Goal: Task Accomplishment & Management: Use online tool/utility

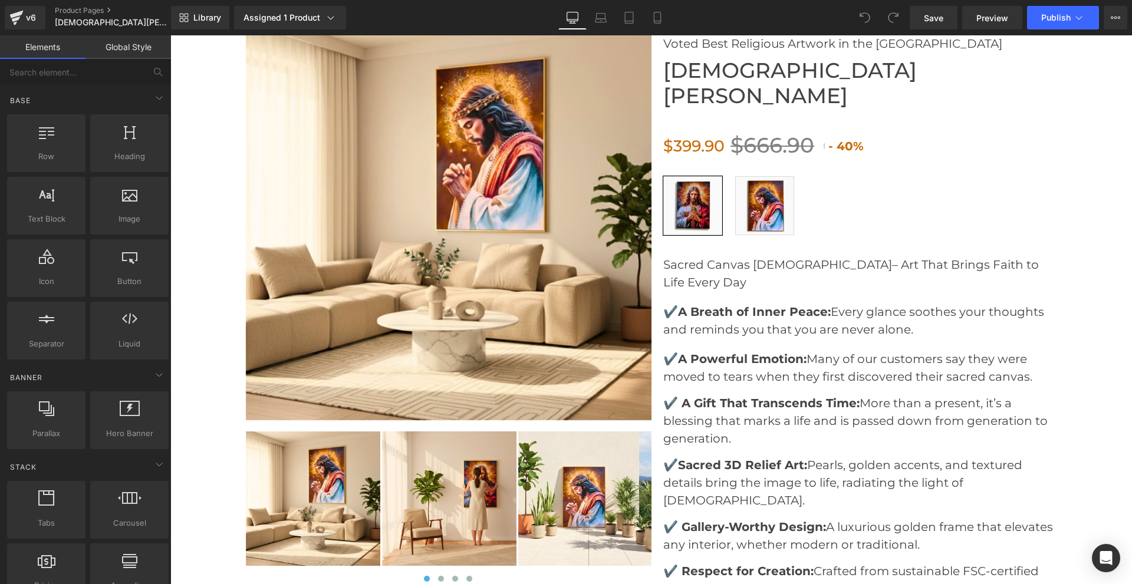
scroll to position [3713, 0]
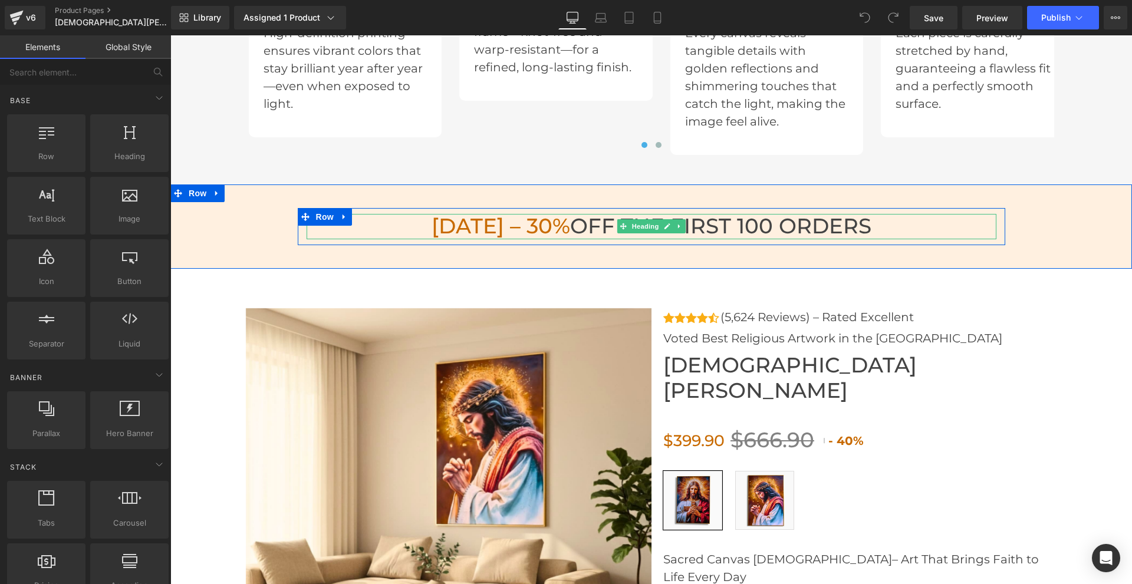
click at [530, 222] on span "TODAY – 30%" at bounding box center [500, 225] width 138 height 25
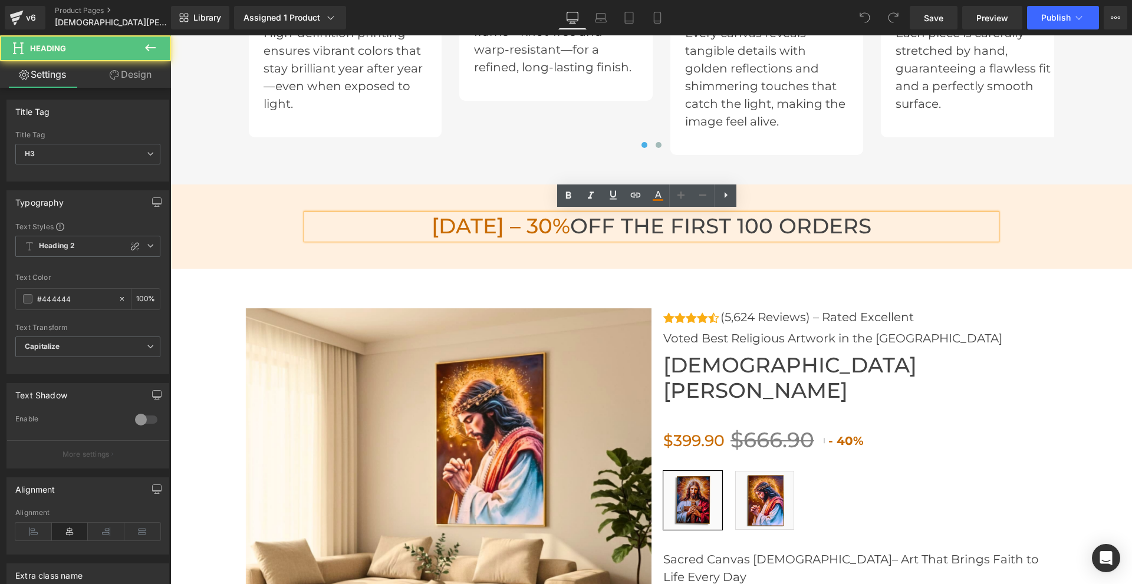
click at [530, 222] on span "TODAY – 30%" at bounding box center [500, 225] width 138 height 25
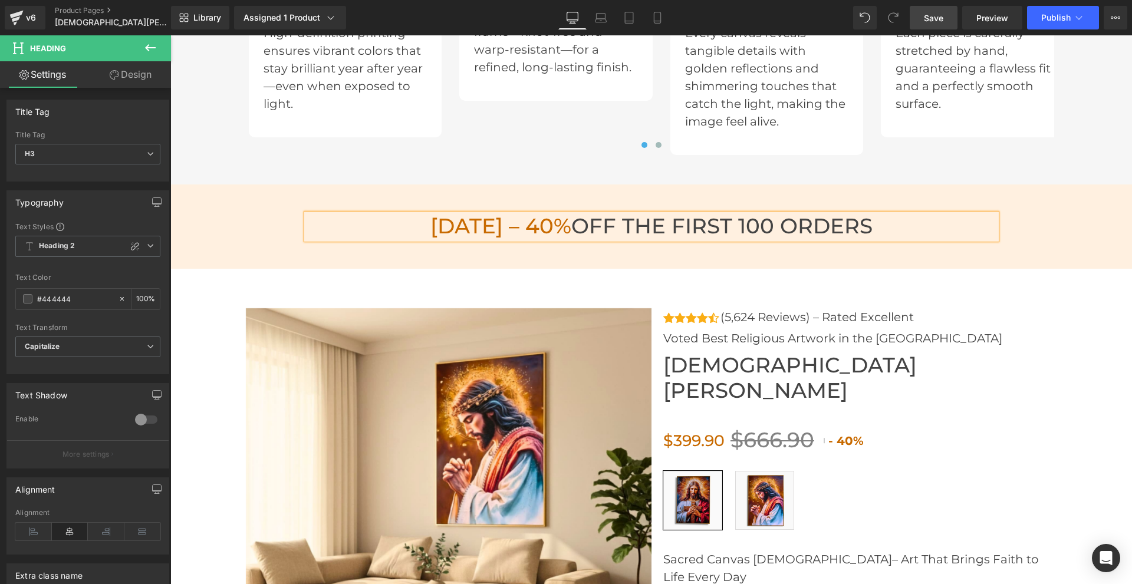
click at [931, 19] on span "Save" at bounding box center [932, 18] width 19 height 12
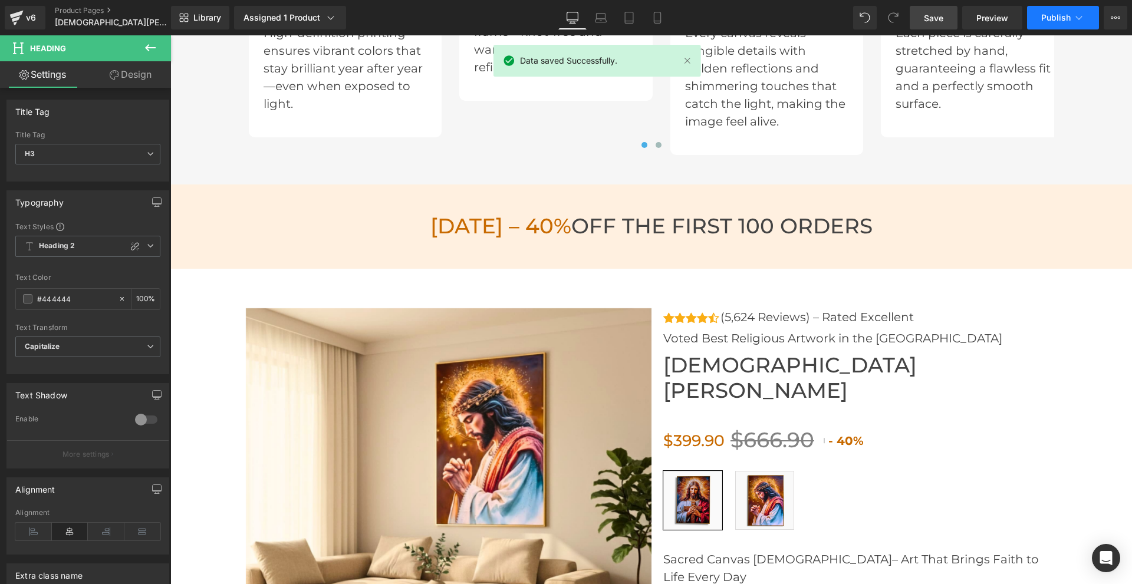
click at [1048, 21] on span "Publish" at bounding box center [1055, 17] width 29 height 9
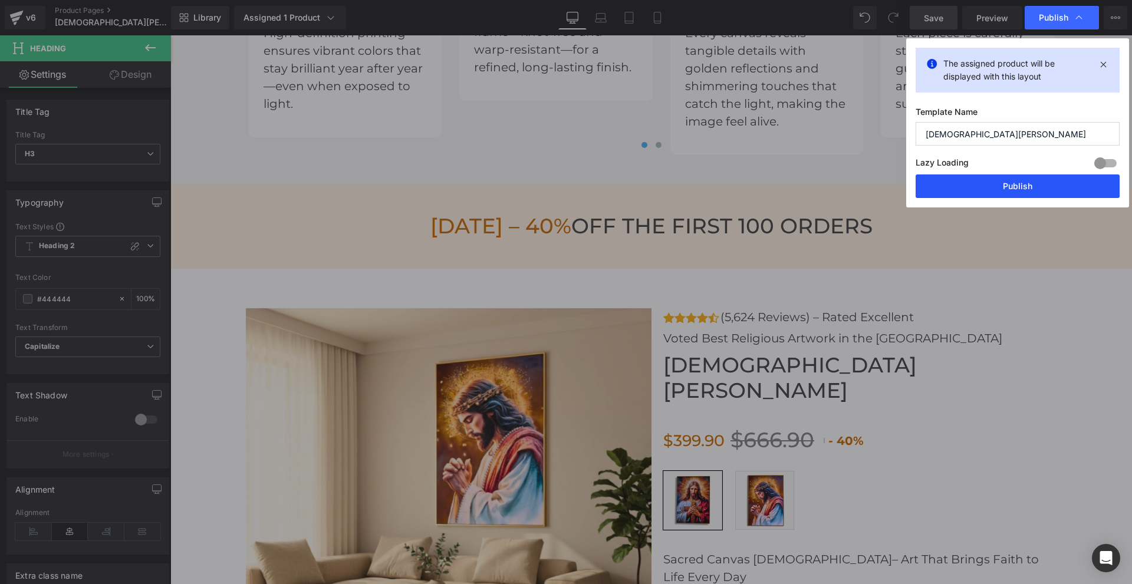
click at [1017, 186] on button "Publish" at bounding box center [1017, 186] width 204 height 24
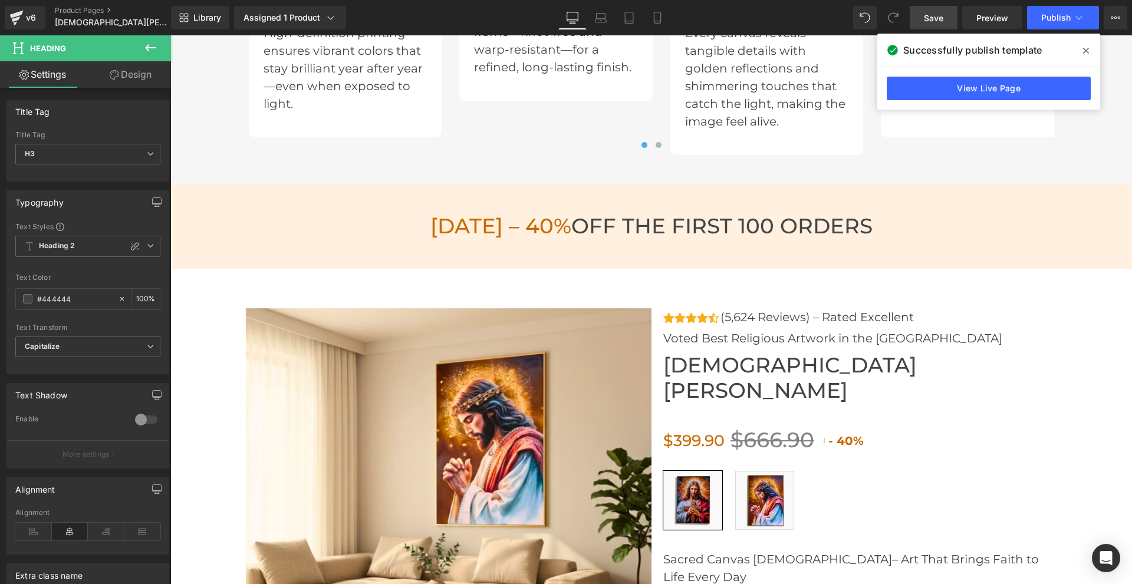
drag, startPoint x: 35, startPoint y: 18, endPoint x: 35, endPoint y: 1, distance: 16.5
click at [35, 18] on div "v6" at bounding box center [31, 17] width 15 height 15
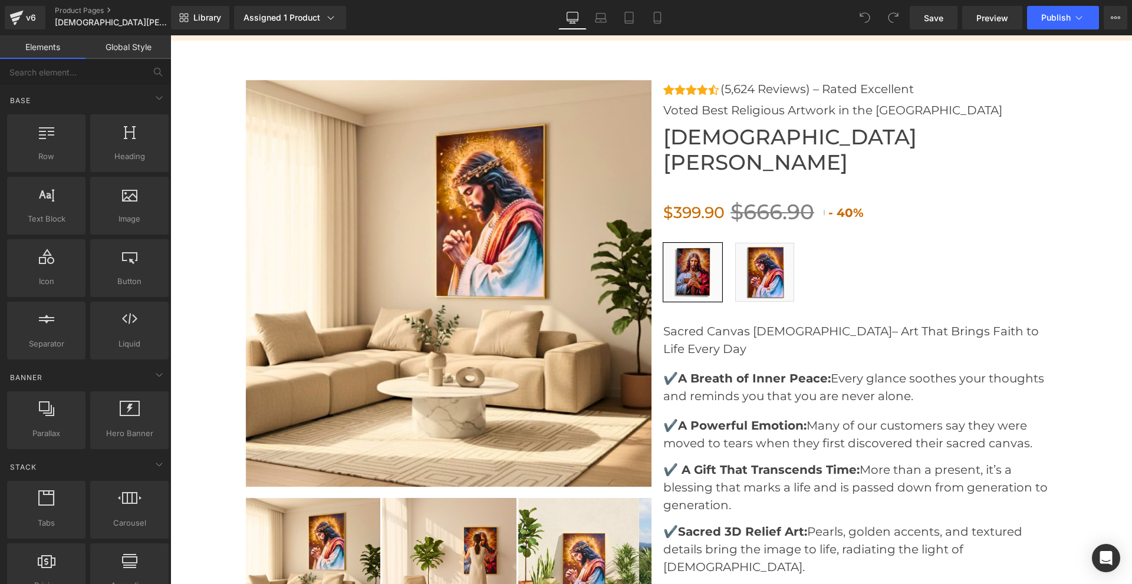
scroll to position [3948, 0]
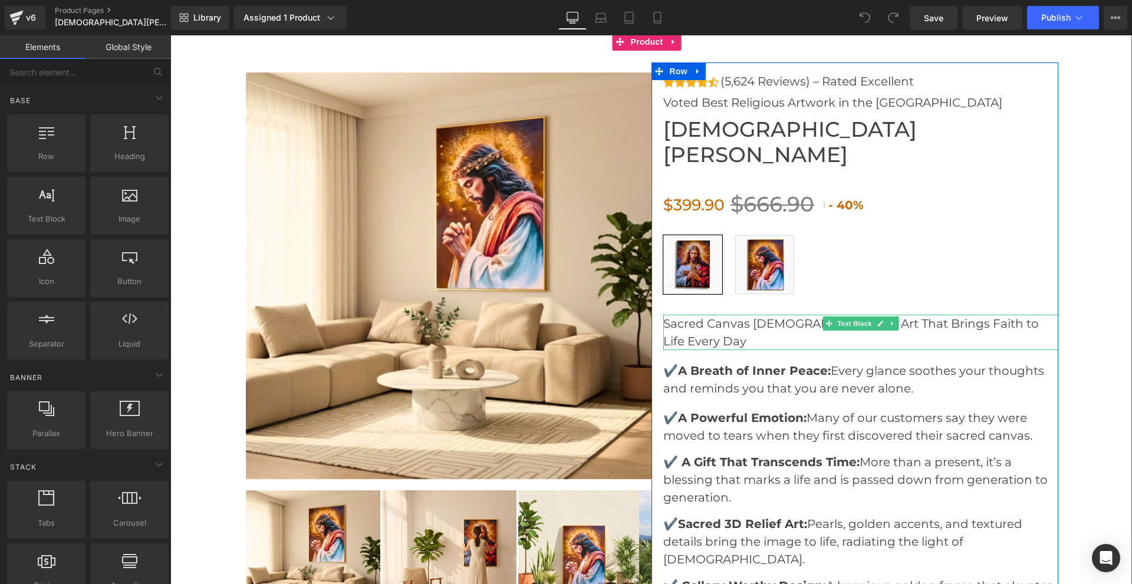
click at [666, 315] on p "Sacred Canvas Jesus– Art That Brings Faith to Life Every Day" at bounding box center [860, 332] width 395 height 35
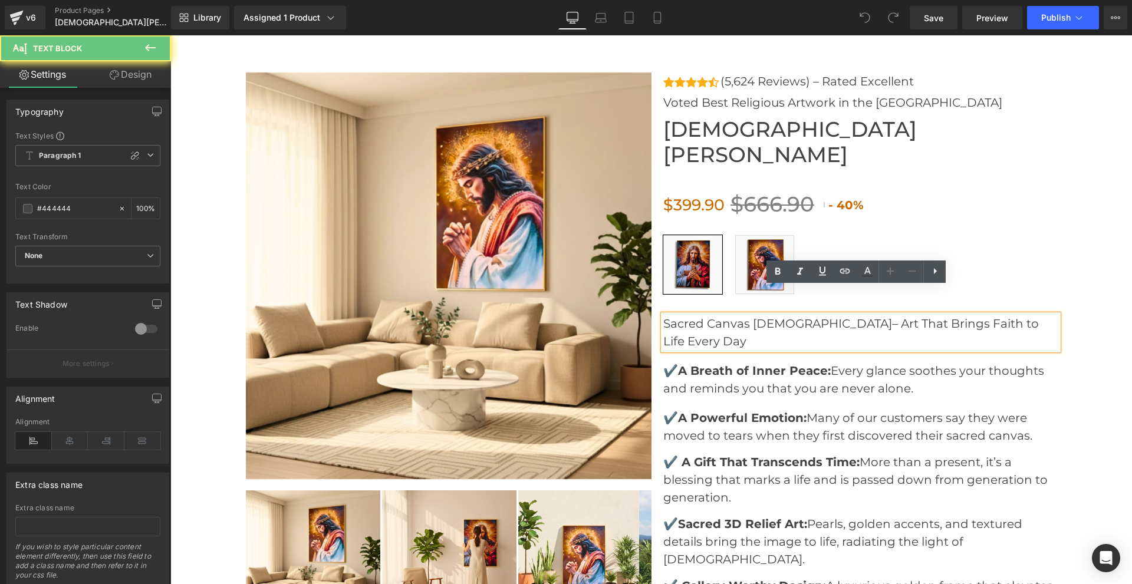
click at [663, 315] on p "Sacred Canvas Jesus– Art That Brings Faith to Life Every Day" at bounding box center [860, 332] width 395 height 35
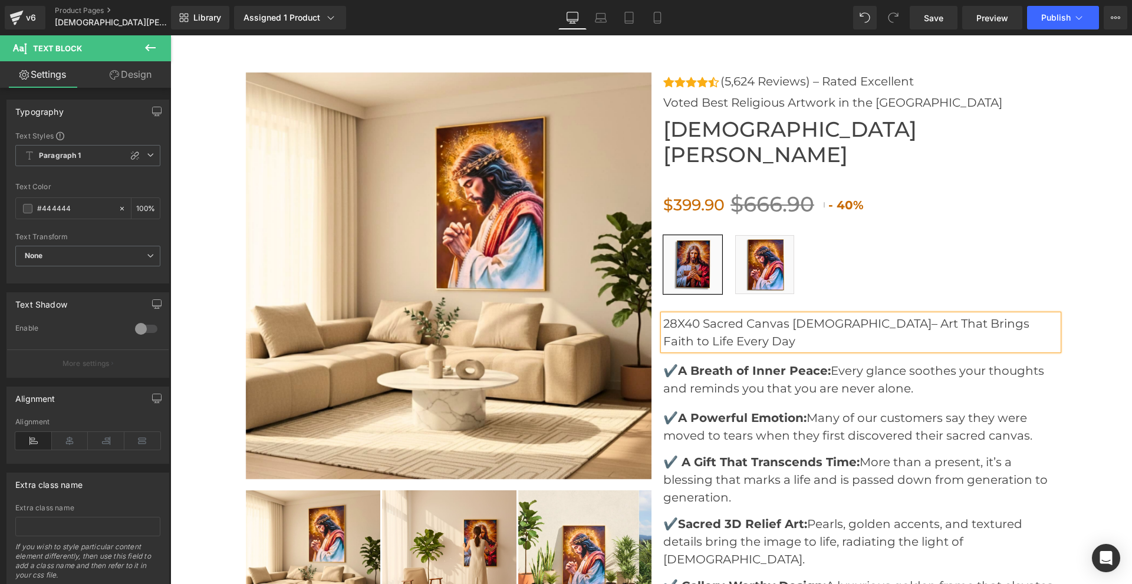
click at [675, 315] on p "28X40 Sacred Canvas Jesus– Art That Brings Faith to Life Every Day" at bounding box center [860, 332] width 395 height 35
click at [681, 315] on p "28 X40 Sacred Canvas Jesus– Art That Brings Faith to Life Every Day" at bounding box center [860, 332] width 395 height 35
click at [935, 18] on span "Save" at bounding box center [932, 18] width 19 height 12
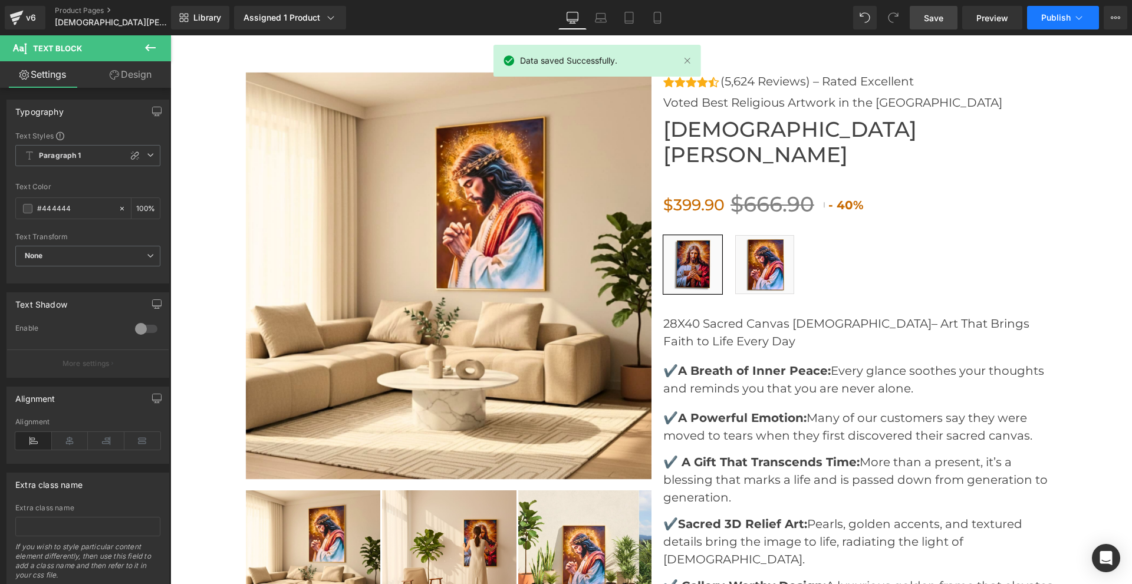
click at [1058, 23] on button "Publish" at bounding box center [1063, 18] width 72 height 24
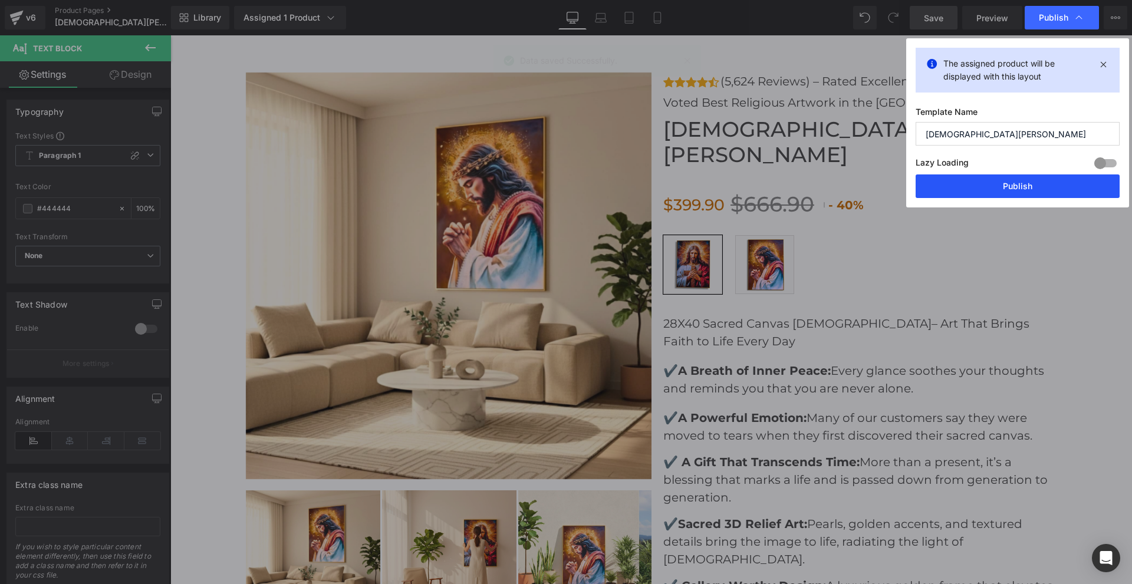
click at [1024, 183] on button "Publish" at bounding box center [1017, 186] width 204 height 24
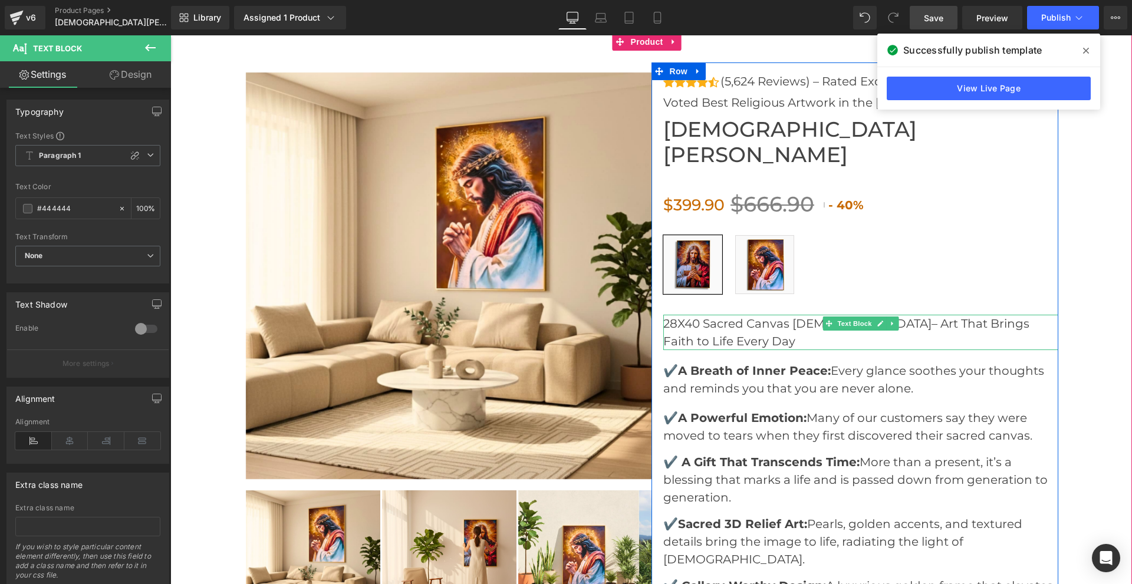
click at [694, 315] on p "28X40 Sacred Canvas Jesus– Art That Brings Faith to Life Every Day" at bounding box center [860, 332] width 395 height 35
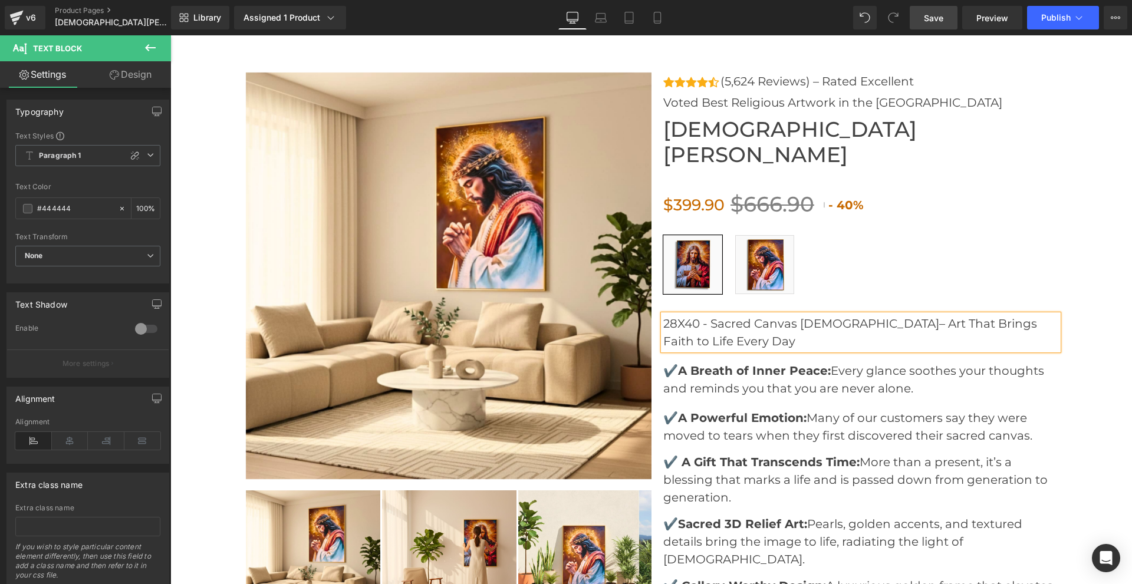
click at [931, 19] on span "Save" at bounding box center [932, 18] width 19 height 12
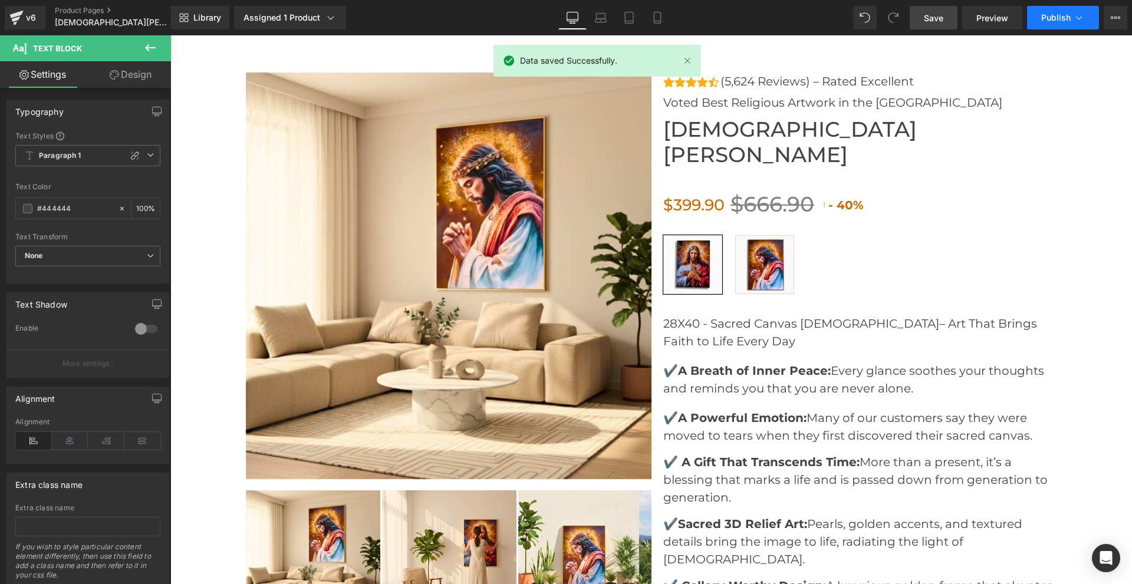
click at [1041, 18] on span "Publish" at bounding box center [1055, 17] width 29 height 9
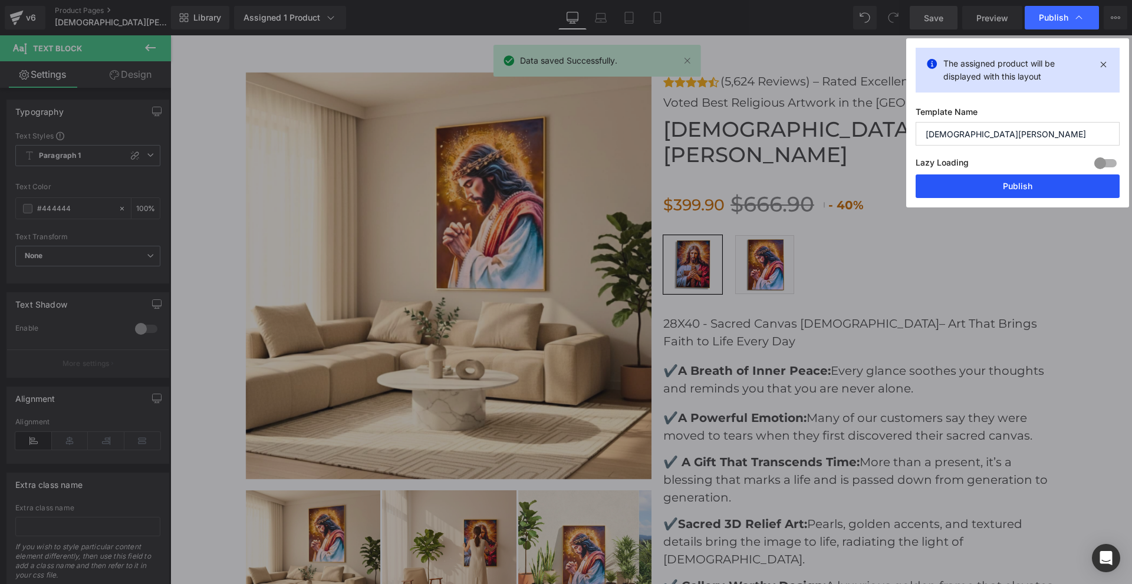
click at [1003, 184] on button "Publish" at bounding box center [1017, 186] width 204 height 24
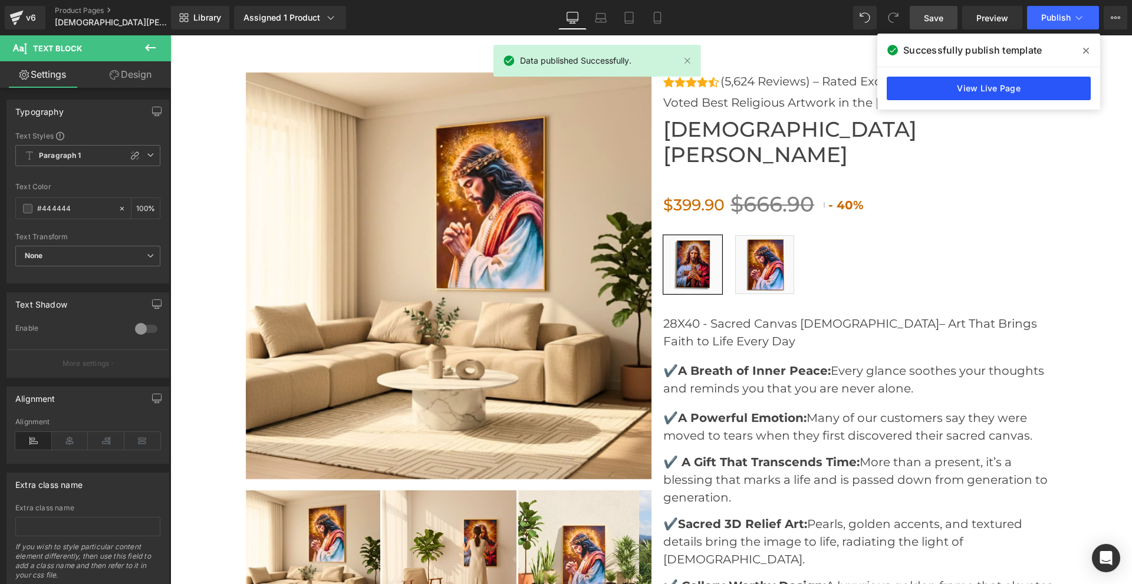
click at [984, 95] on link "View Live Page" at bounding box center [988, 89] width 204 height 24
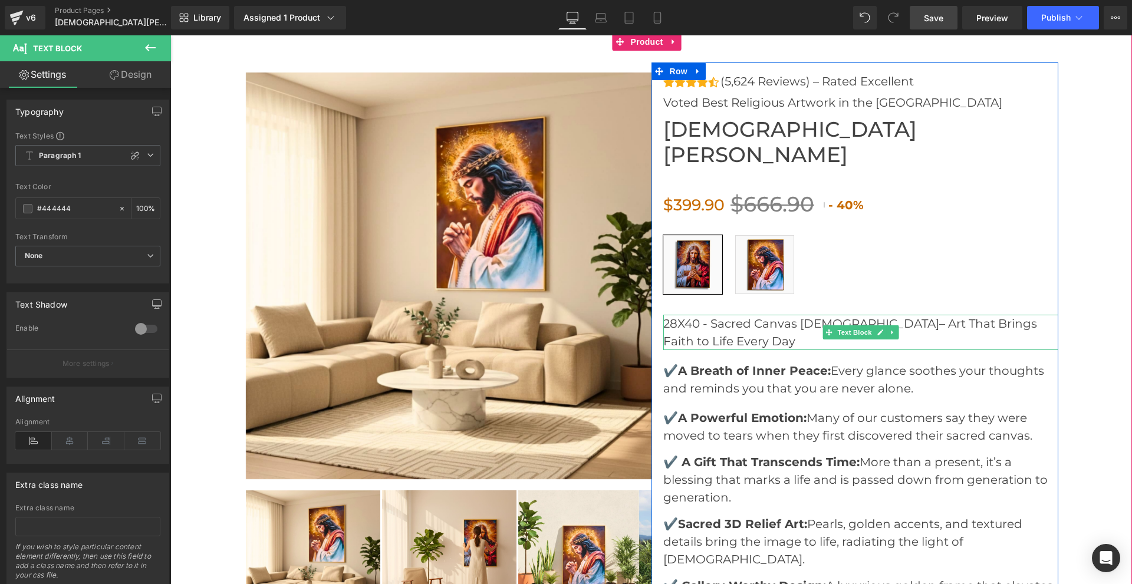
click at [1002, 315] on p "28X40 - Sacred Canvas Jesus– Art That Brings Faith to Life Every Day" at bounding box center [860, 332] width 395 height 35
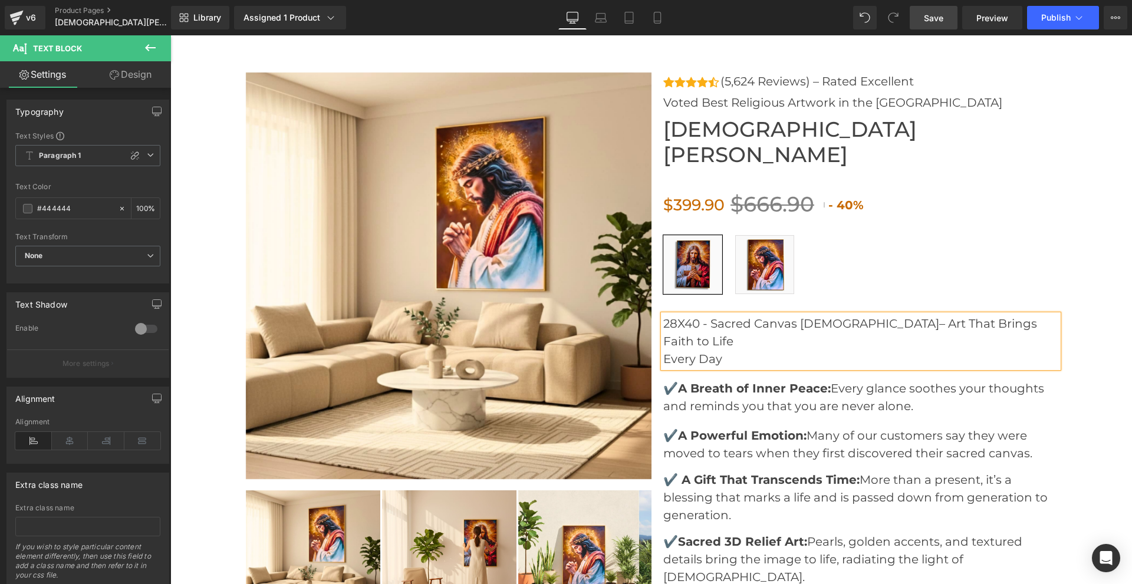
drag, startPoint x: 933, startPoint y: 20, endPoint x: 463, endPoint y: 548, distance: 707.1
click at [933, 20] on span "Save" at bounding box center [932, 18] width 19 height 12
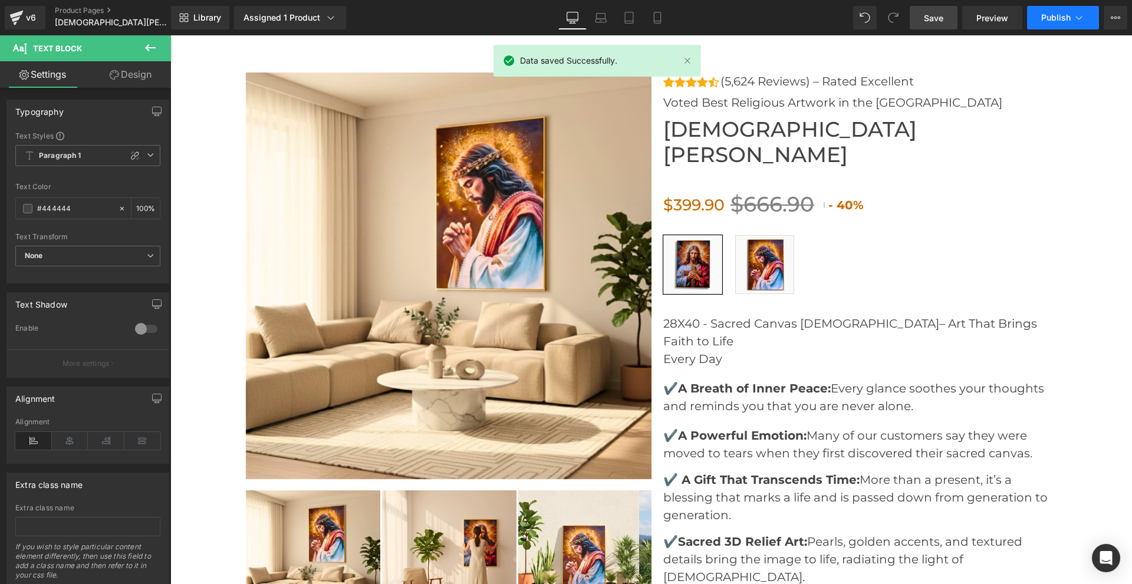
click at [1055, 9] on button "Publish" at bounding box center [1063, 18] width 72 height 24
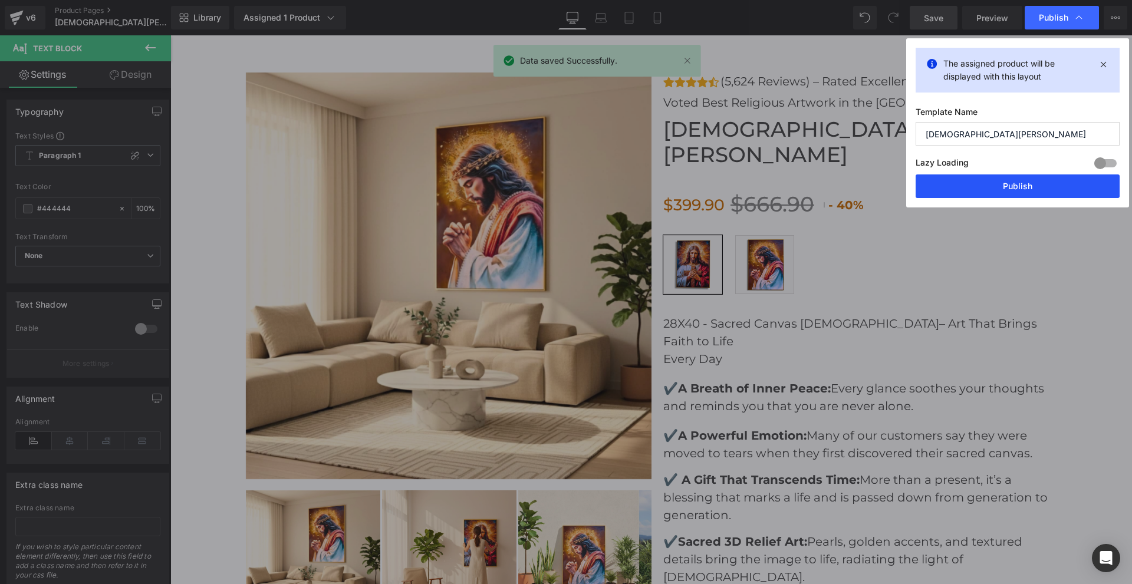
click at [1010, 192] on button "Publish" at bounding box center [1017, 186] width 204 height 24
